Goal: Information Seeking & Learning: Learn about a topic

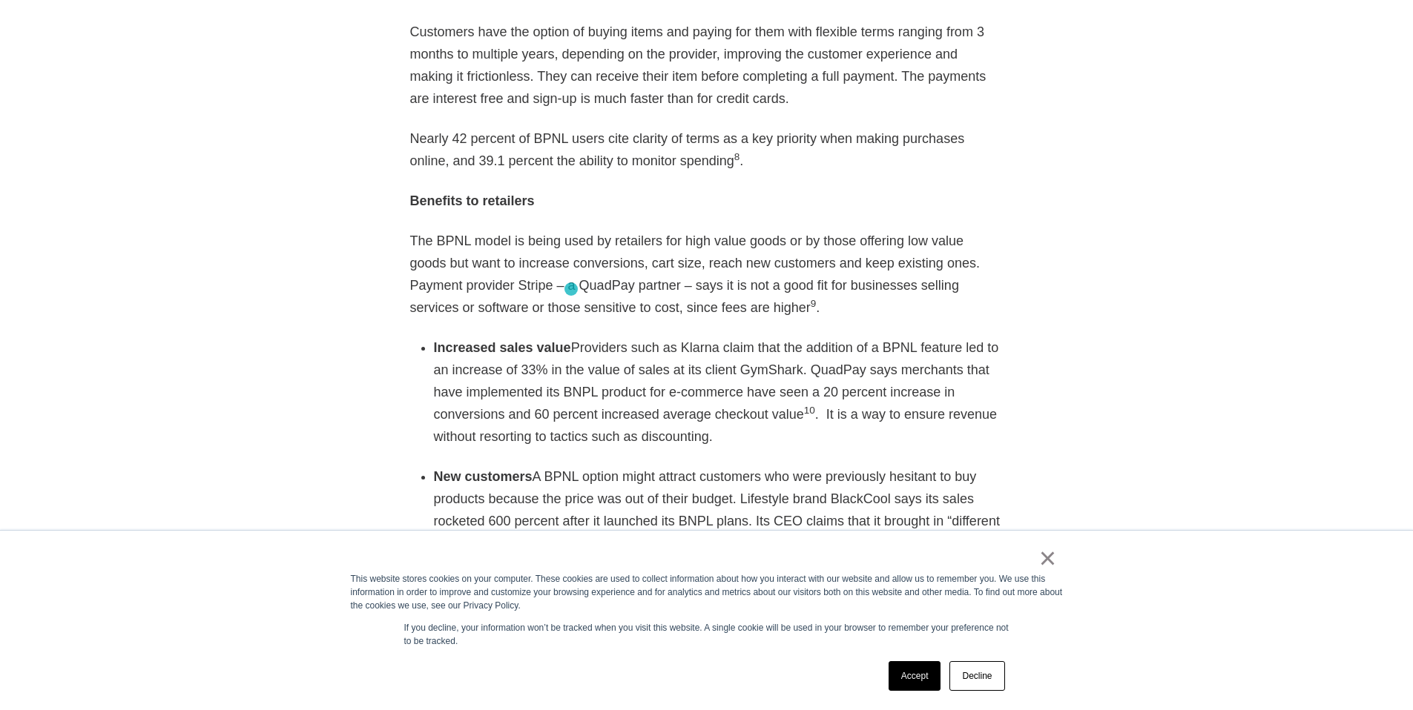
scroll to position [2434, 0]
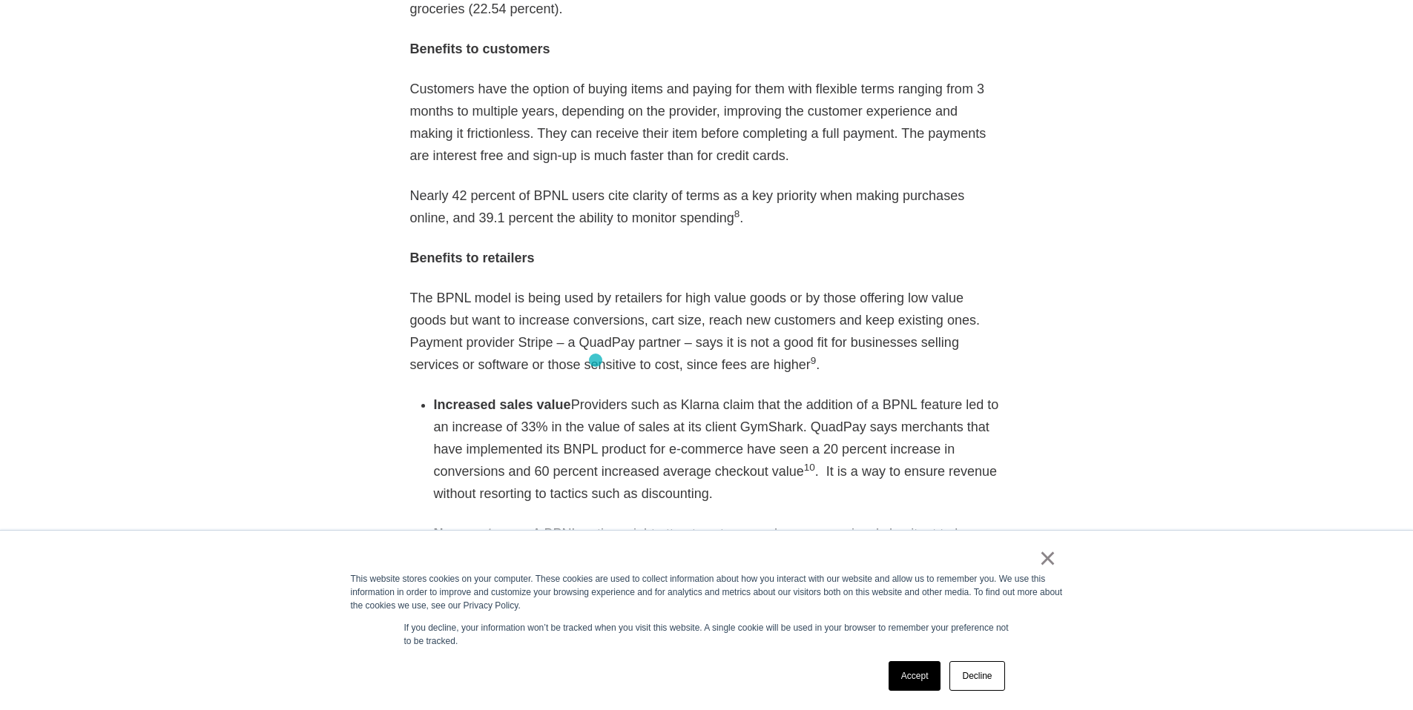
drag, startPoint x: 568, startPoint y: 360, endPoint x: 595, endPoint y: 360, distance: 27.4
click at [595, 394] on li "Increased sales value Providers such as Klarna claim that the addition of a BPN…" at bounding box center [719, 449] width 570 height 111
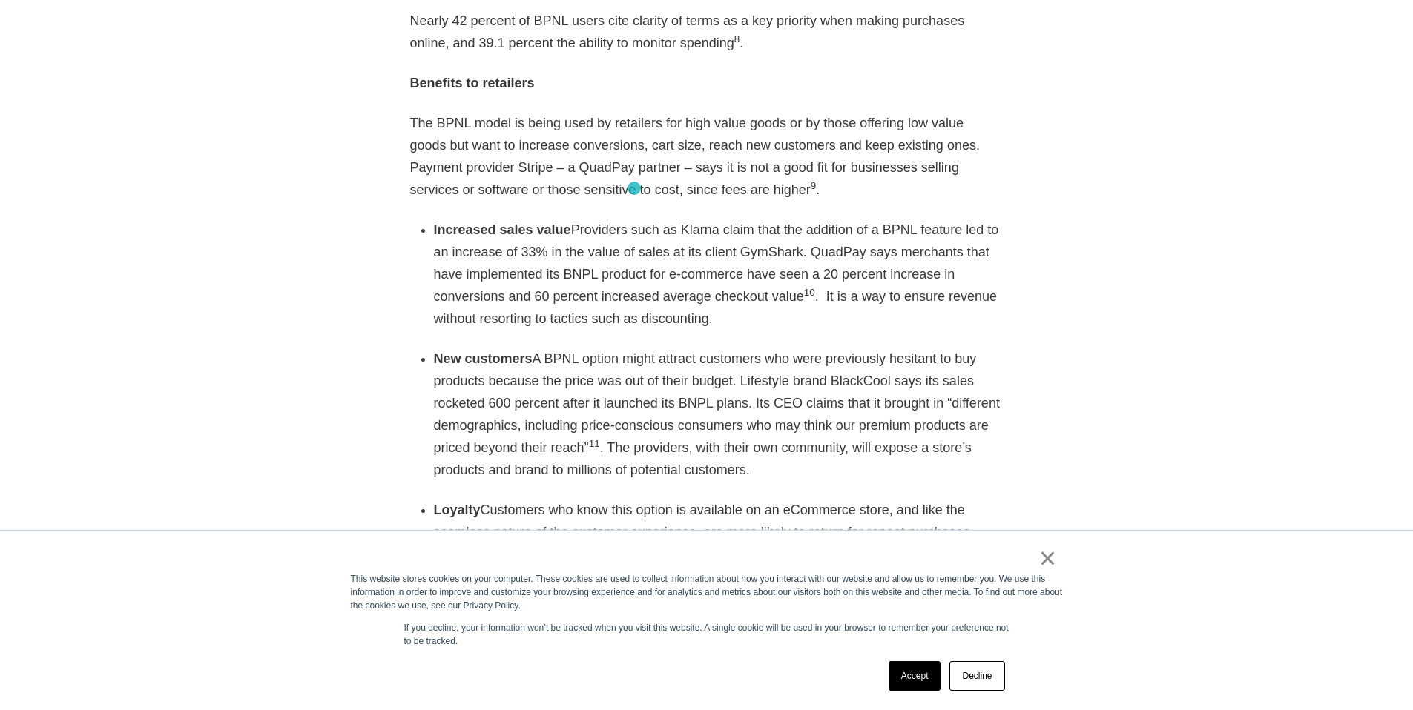
scroll to position [2610, 0]
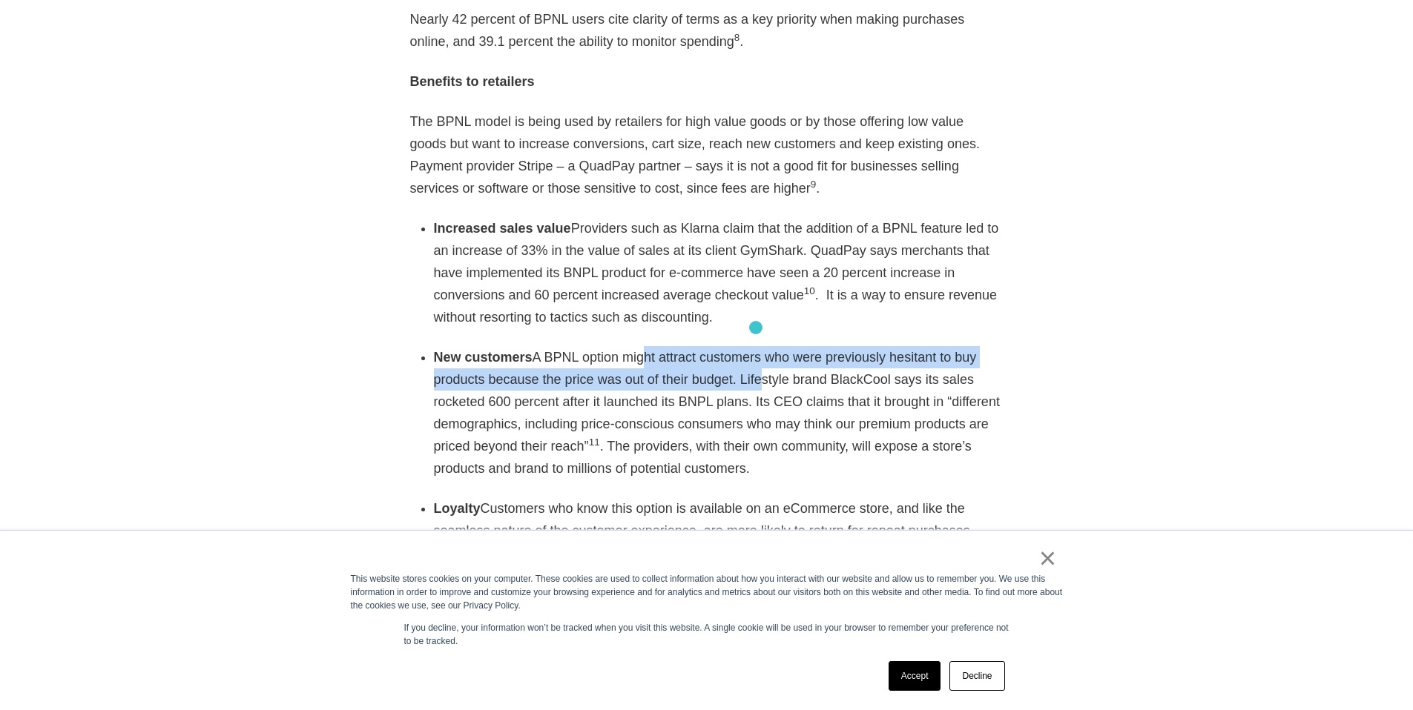
drag, startPoint x: 638, startPoint y: 317, endPoint x: 756, endPoint y: 328, distance: 117.7
click at [756, 346] on li "New customers A BPNL option might attract customers who were previously hesitan…" at bounding box center [719, 412] width 570 height 133
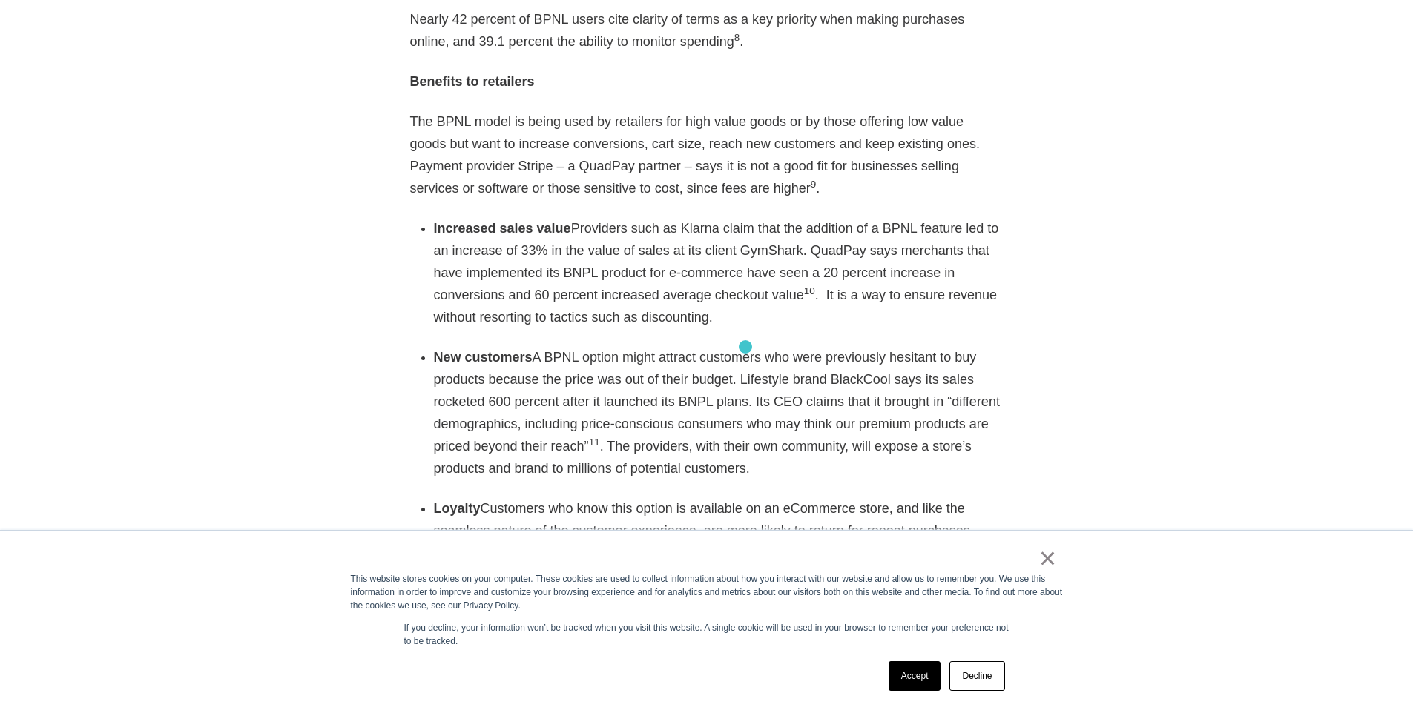
click at [745, 350] on li "New customers A BPNL option might attract customers who were previously hesitan…" at bounding box center [719, 412] width 570 height 133
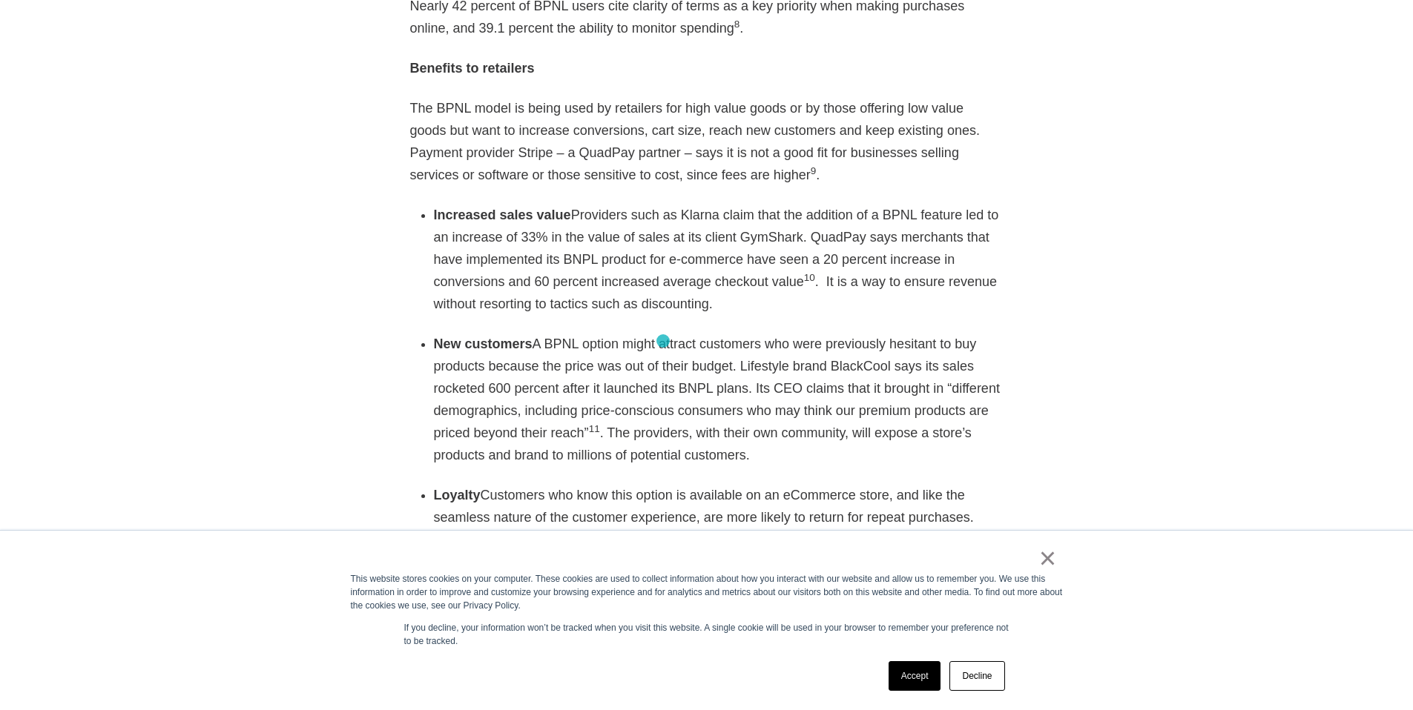
scroll to position [2624, 0]
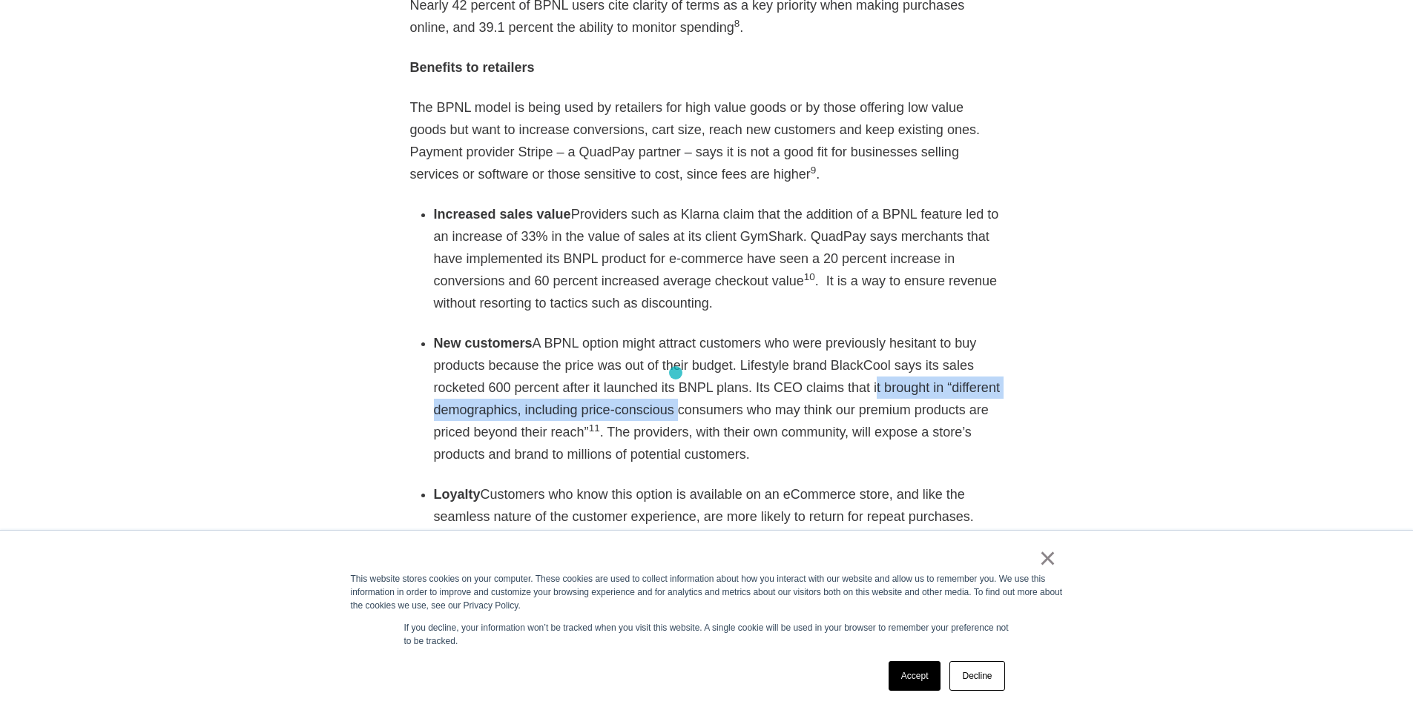
drag, startPoint x: 870, startPoint y: 346, endPoint x: 676, endPoint y: 373, distance: 196.2
click at [676, 373] on li "New customers A BPNL option might attract customers who were previously hesitan…" at bounding box center [719, 398] width 570 height 133
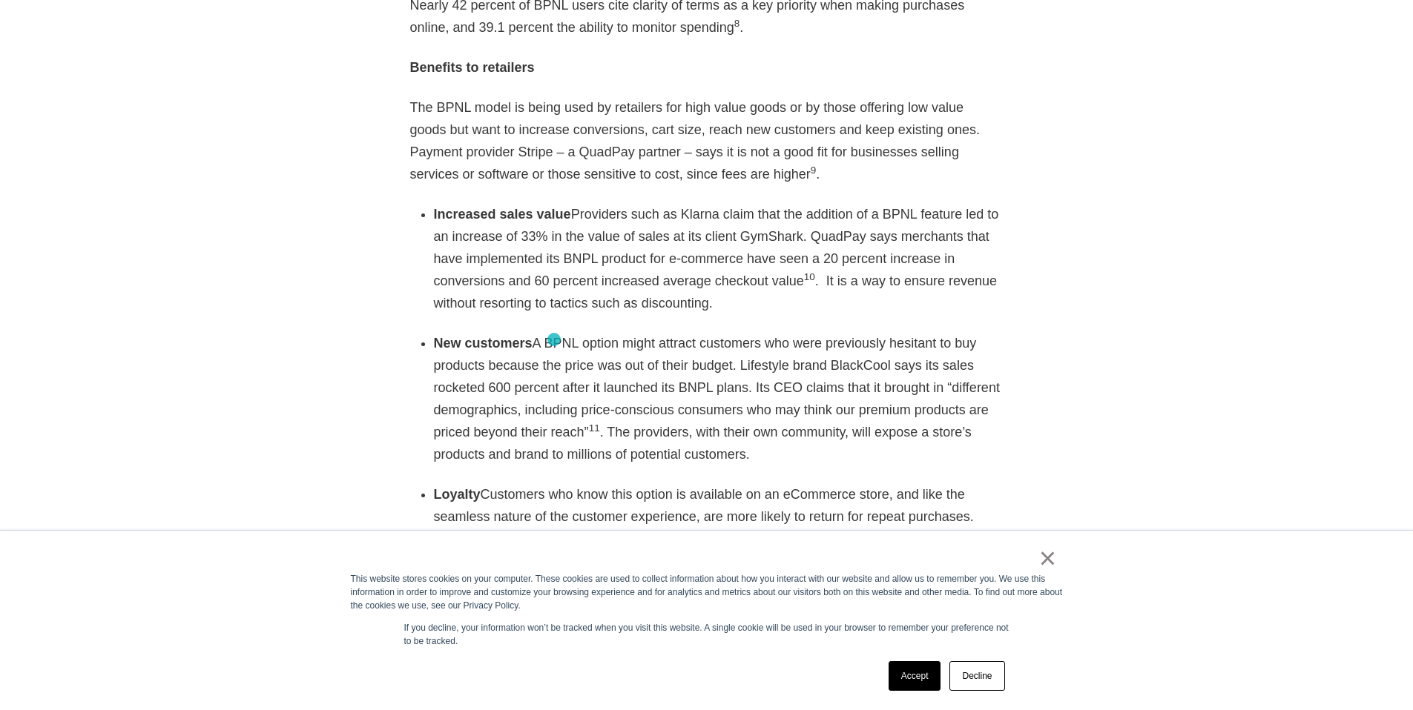
drag, startPoint x: 925, startPoint y: 322, endPoint x: 716, endPoint y: 317, distance: 209.2
click at [554, 339] on li "New customers A BPNL option might attract customers who were previously hesitan…" at bounding box center [719, 398] width 570 height 133
drag, startPoint x: 921, startPoint y: 320, endPoint x: 562, endPoint y: 342, distance: 359.6
click at [562, 342] on li "New customers A BPNL option might attract customers who were previously hesitan…" at bounding box center [719, 398] width 570 height 133
copy li "its sales rocketed 600 percent"
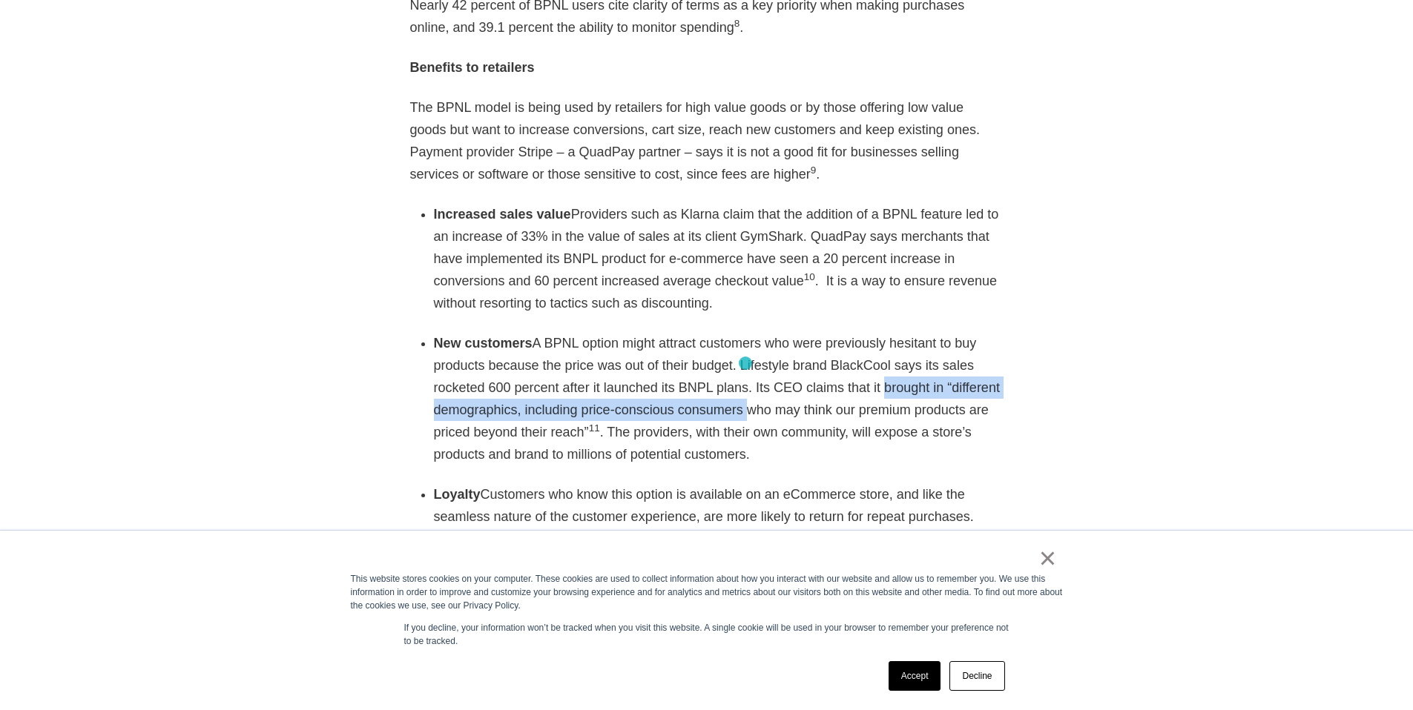
drag, startPoint x: 875, startPoint y: 341, endPoint x: 745, endPoint y: 364, distance: 132.5
click at [745, 364] on li "New customers A BPNL option might attract customers who were previously hesitan…" at bounding box center [719, 398] width 570 height 133
copy li "brought in “different demographics, including price-conscious consumers"
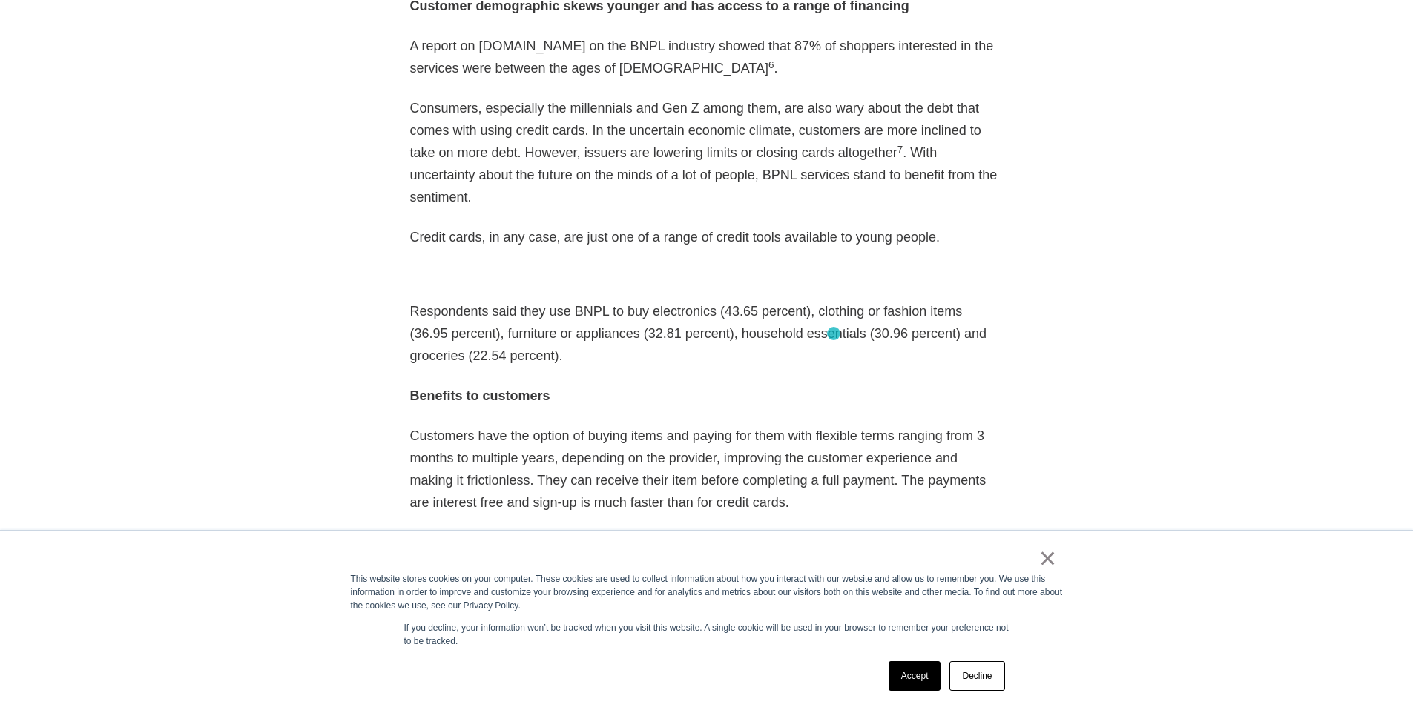
scroll to position [2085, 0]
drag, startPoint x: 552, startPoint y: 268, endPoint x: 629, endPoint y: 274, distance: 77.4
click at [629, 302] on p "Respondents said they use BNPL to buy electronics (43.65 percent), clothing or …" at bounding box center [706, 335] width 593 height 67
